Goal: Task Accomplishment & Management: Manage account settings

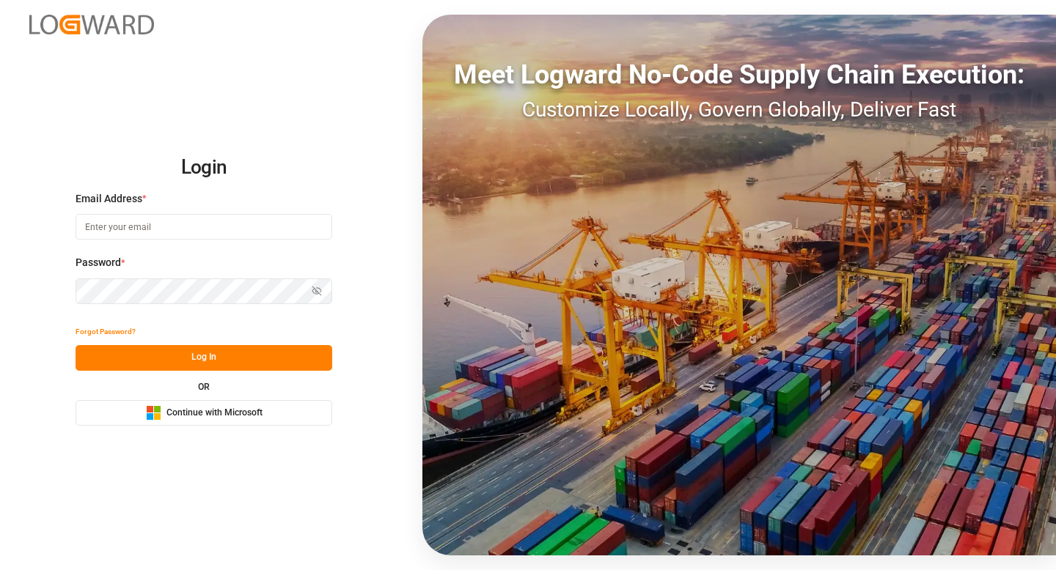
click at [208, 403] on button "Microsoft Logo Continue with Microsoft" at bounding box center [204, 413] width 257 height 26
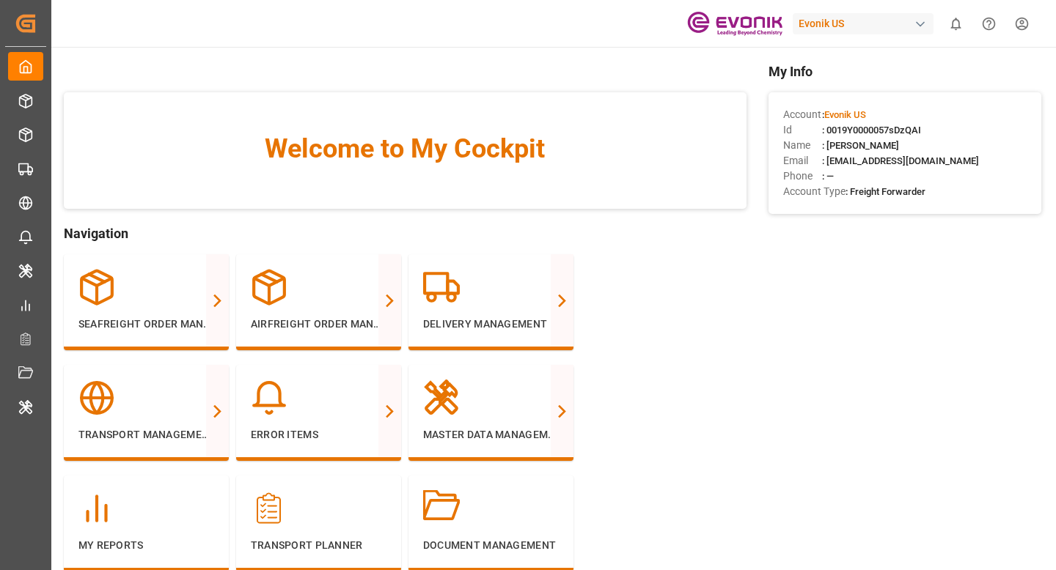
click at [928, 26] on div "Evonik US" at bounding box center [863, 23] width 141 height 21
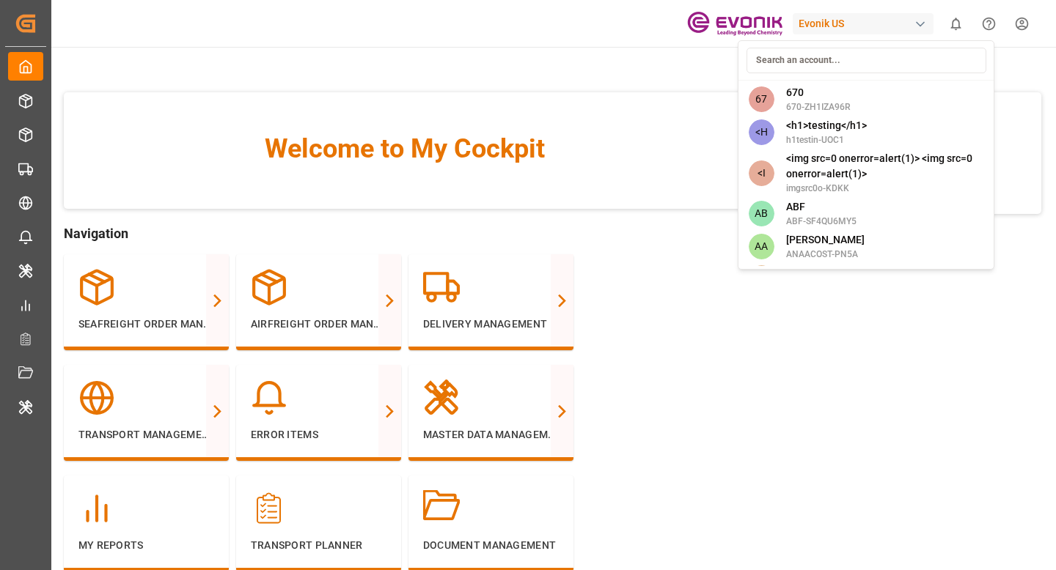
click at [844, 70] on input at bounding box center [866, 61] width 240 height 26
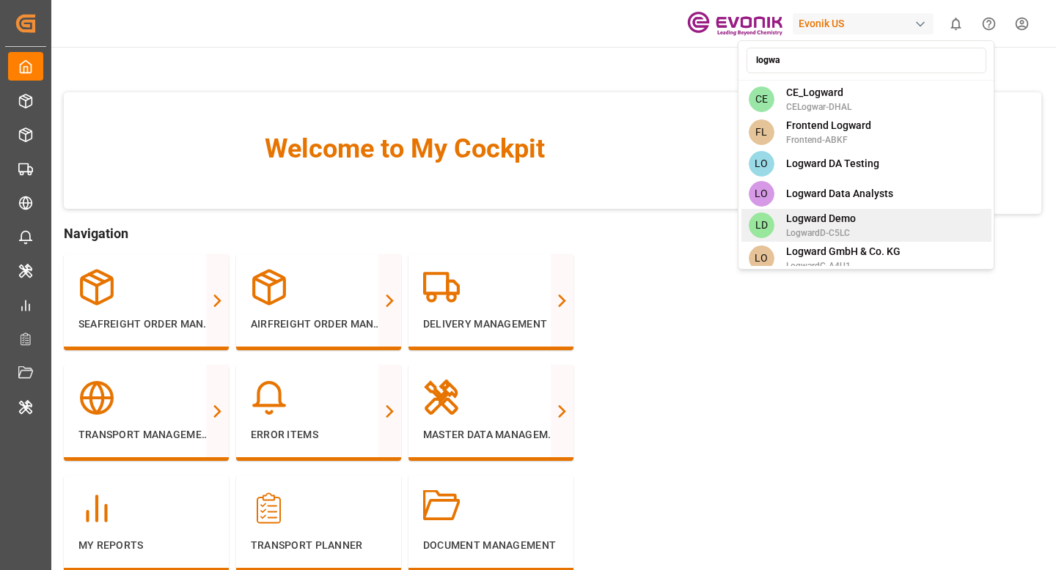
type input "logwa"
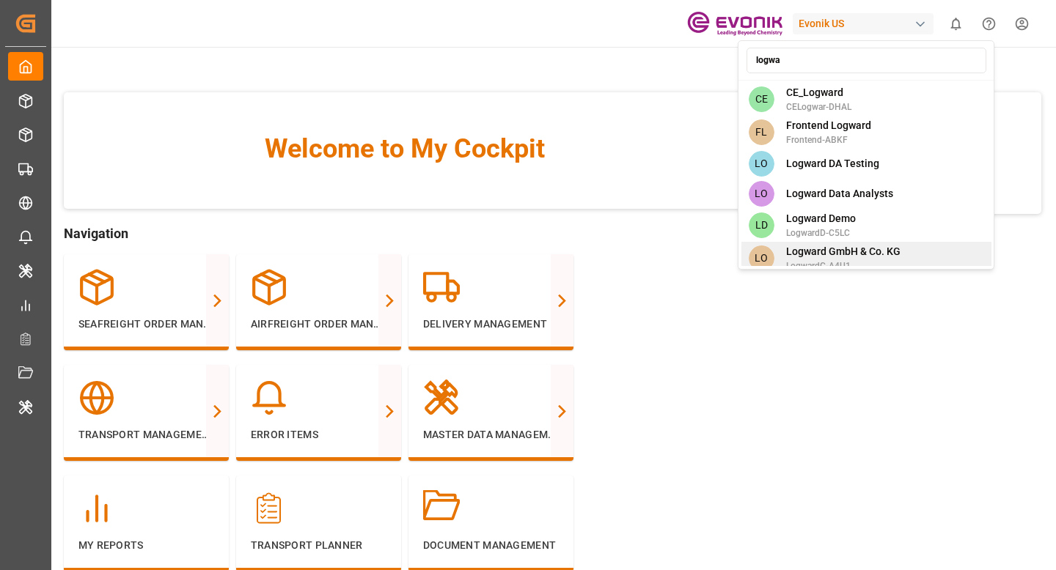
click at [818, 248] on span "Logward GmbH & Co. KG" at bounding box center [843, 251] width 114 height 15
